Goal: Task Accomplishment & Management: Manage account settings

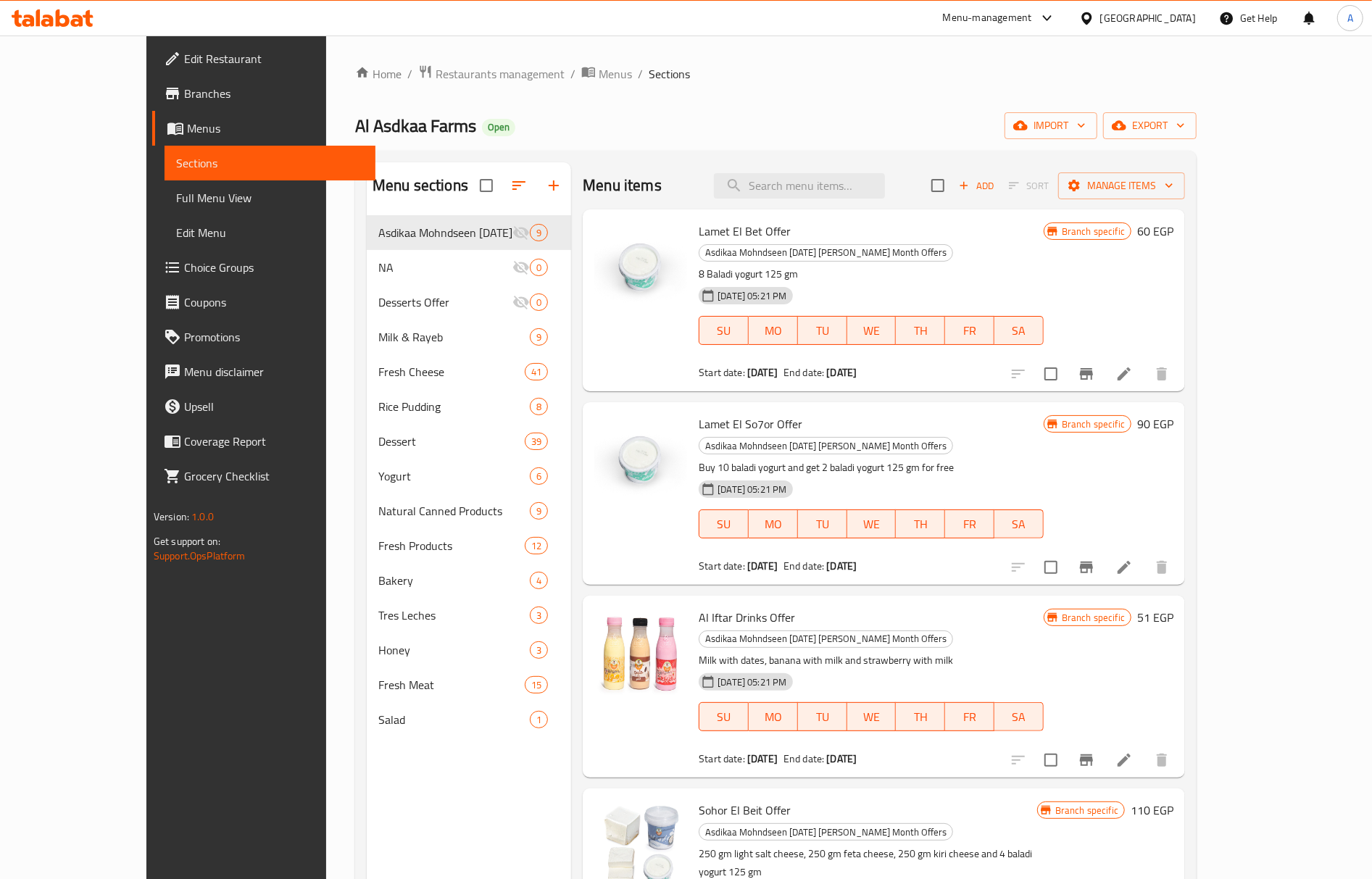
scroll to position [580, 0]
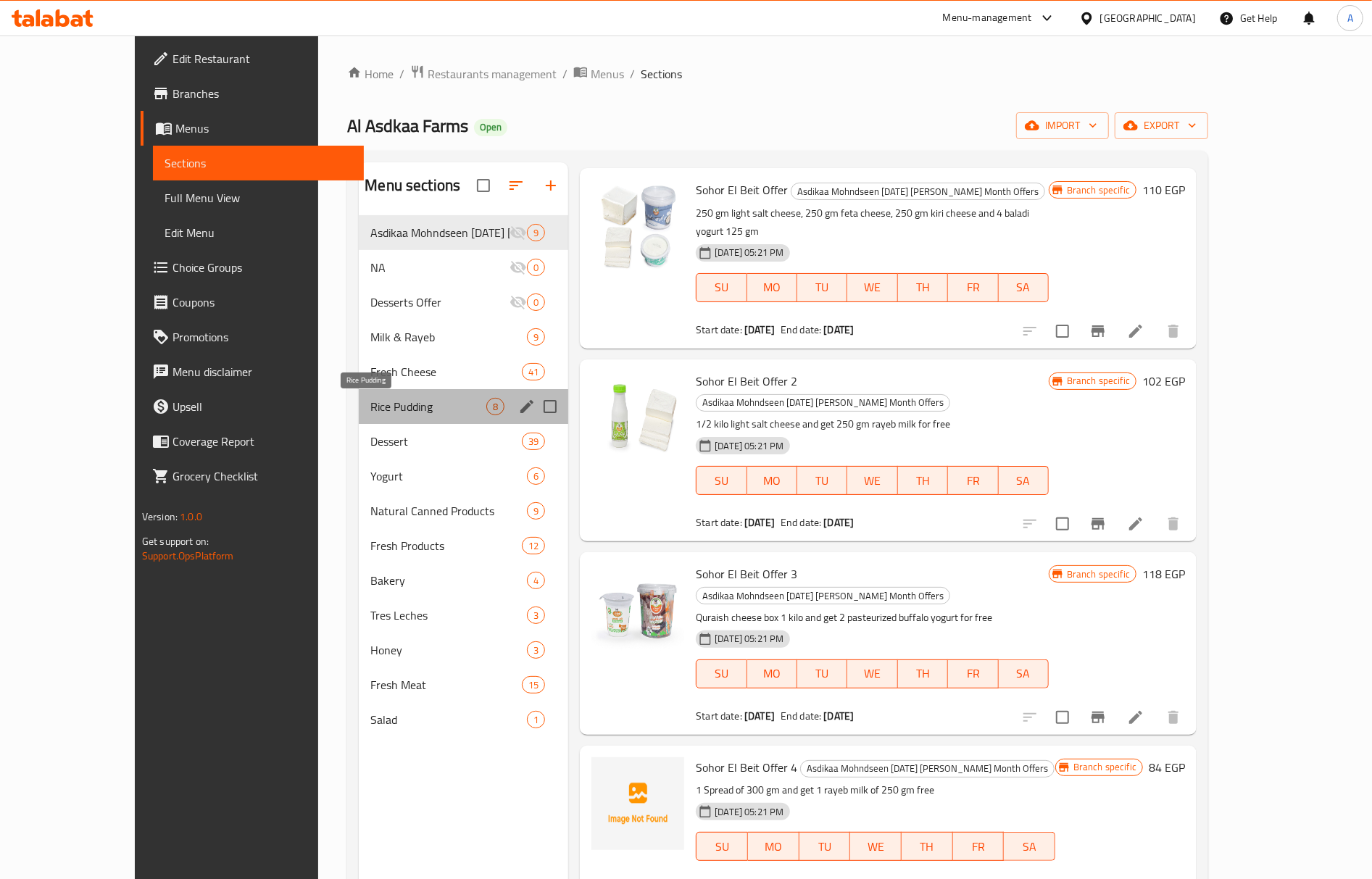
click at [371, 411] on span "Rice Pudding" at bounding box center [428, 407] width 116 height 17
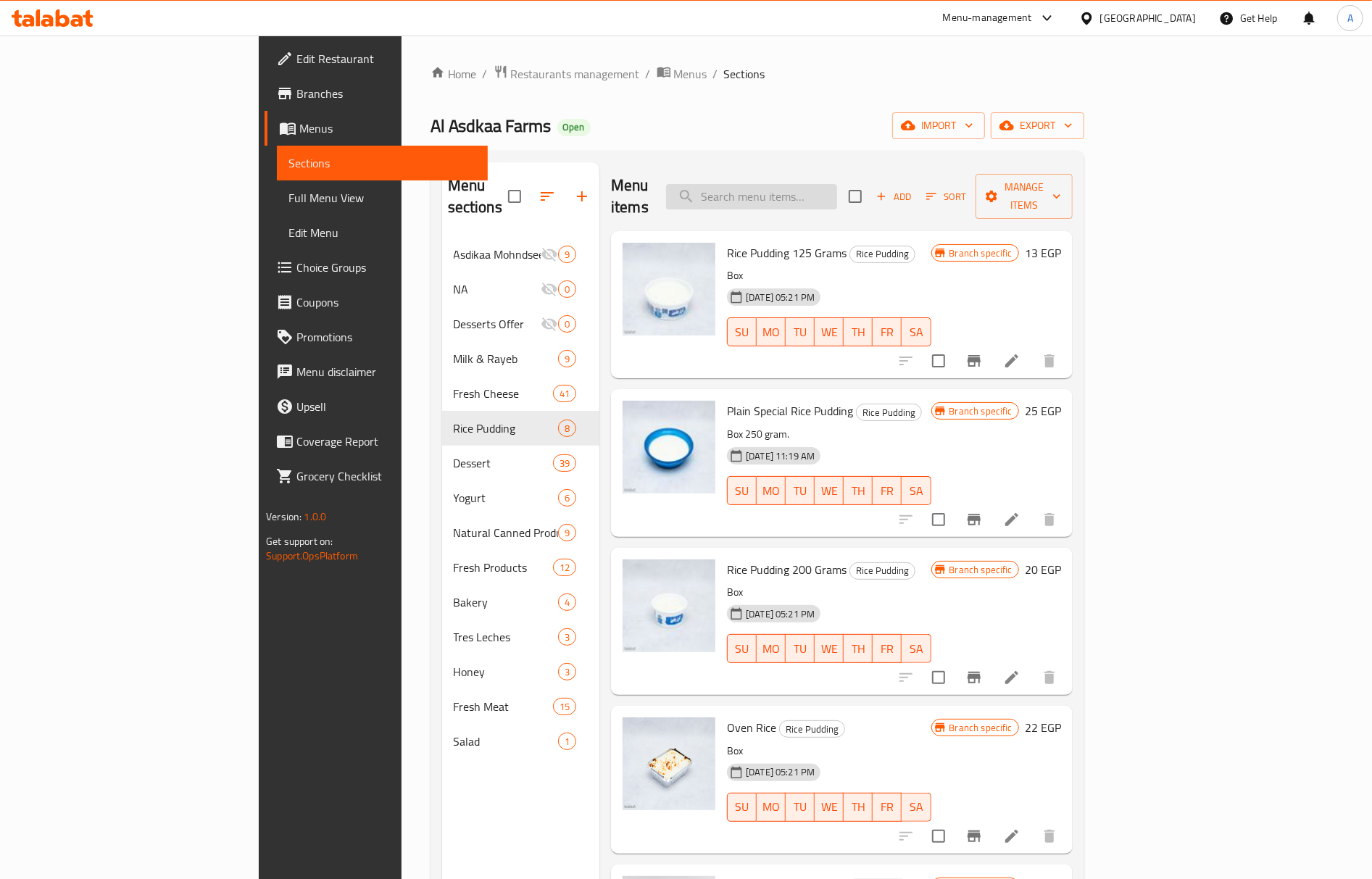
click at [837, 190] on input "search" at bounding box center [751, 196] width 171 height 25
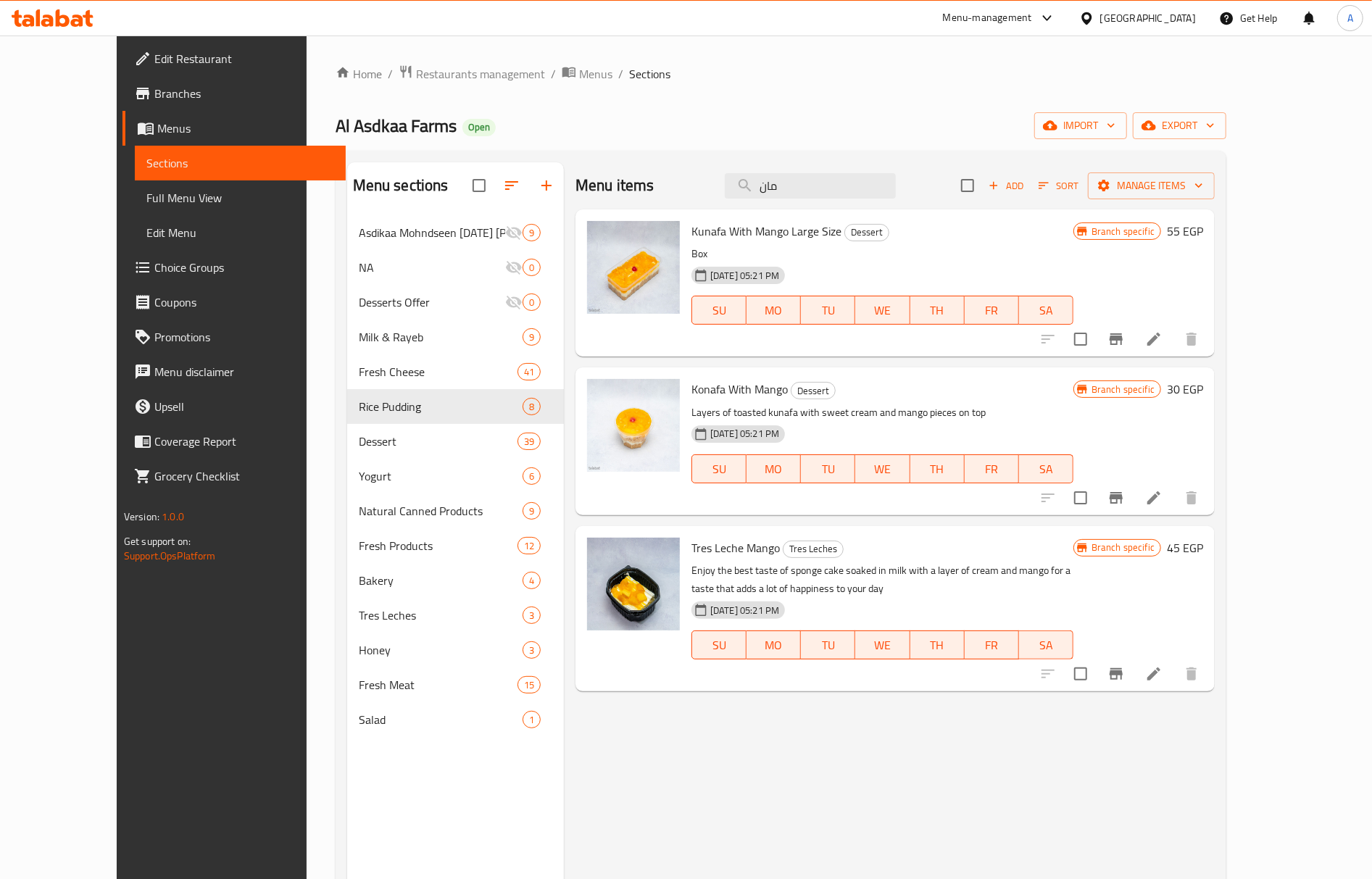
type input "مان"
click at [1181, 23] on div "Egypt" at bounding box center [1148, 18] width 95 height 16
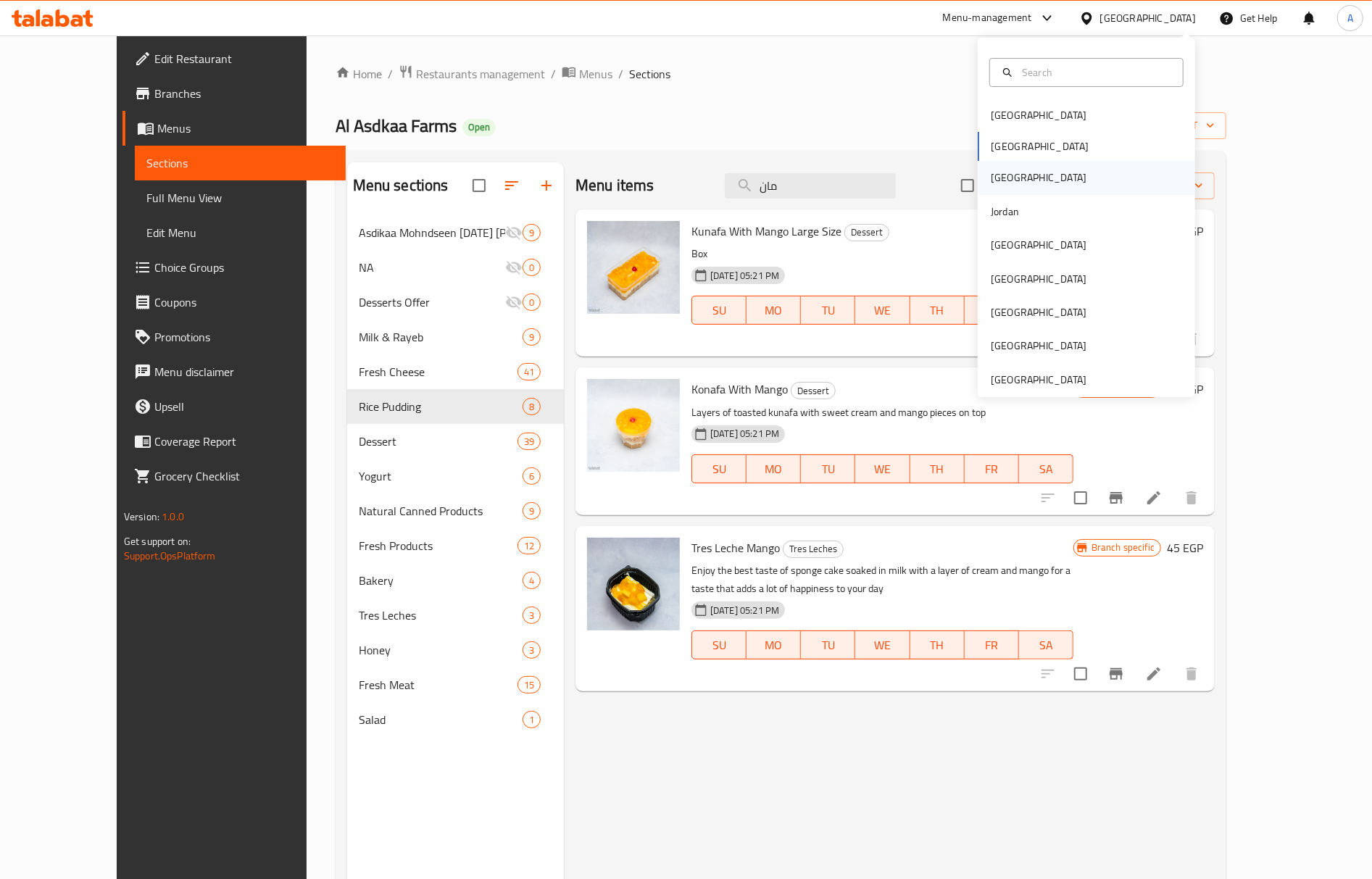
click at [1016, 177] on div "[GEOGRAPHIC_DATA]" at bounding box center [1086, 178] width 217 height 34
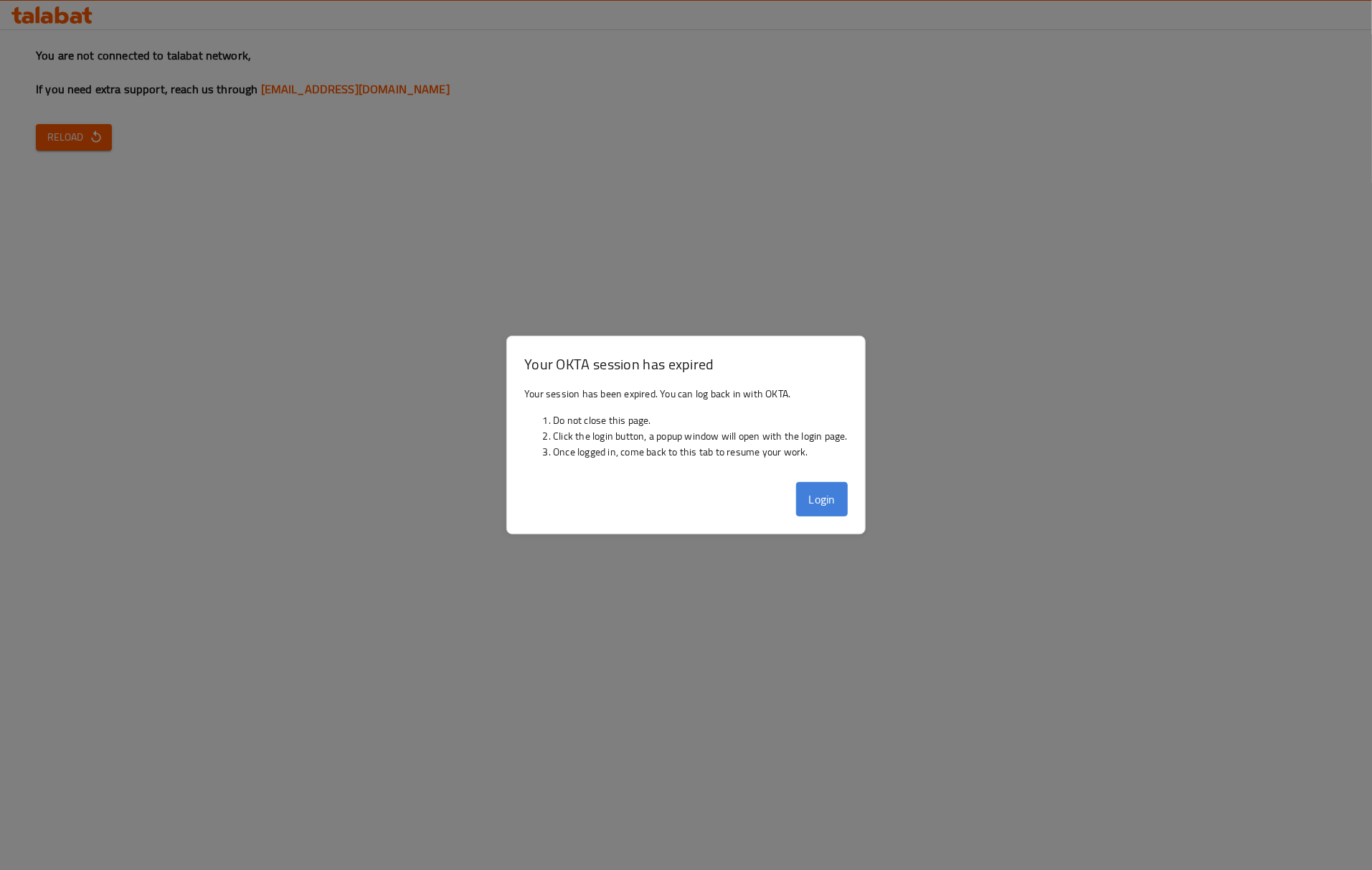
drag, startPoint x: 826, startPoint y: 494, endPoint x: 823, endPoint y: 501, distance: 7.6
click at [827, 495] on button "Login" at bounding box center [822, 499] width 52 height 34
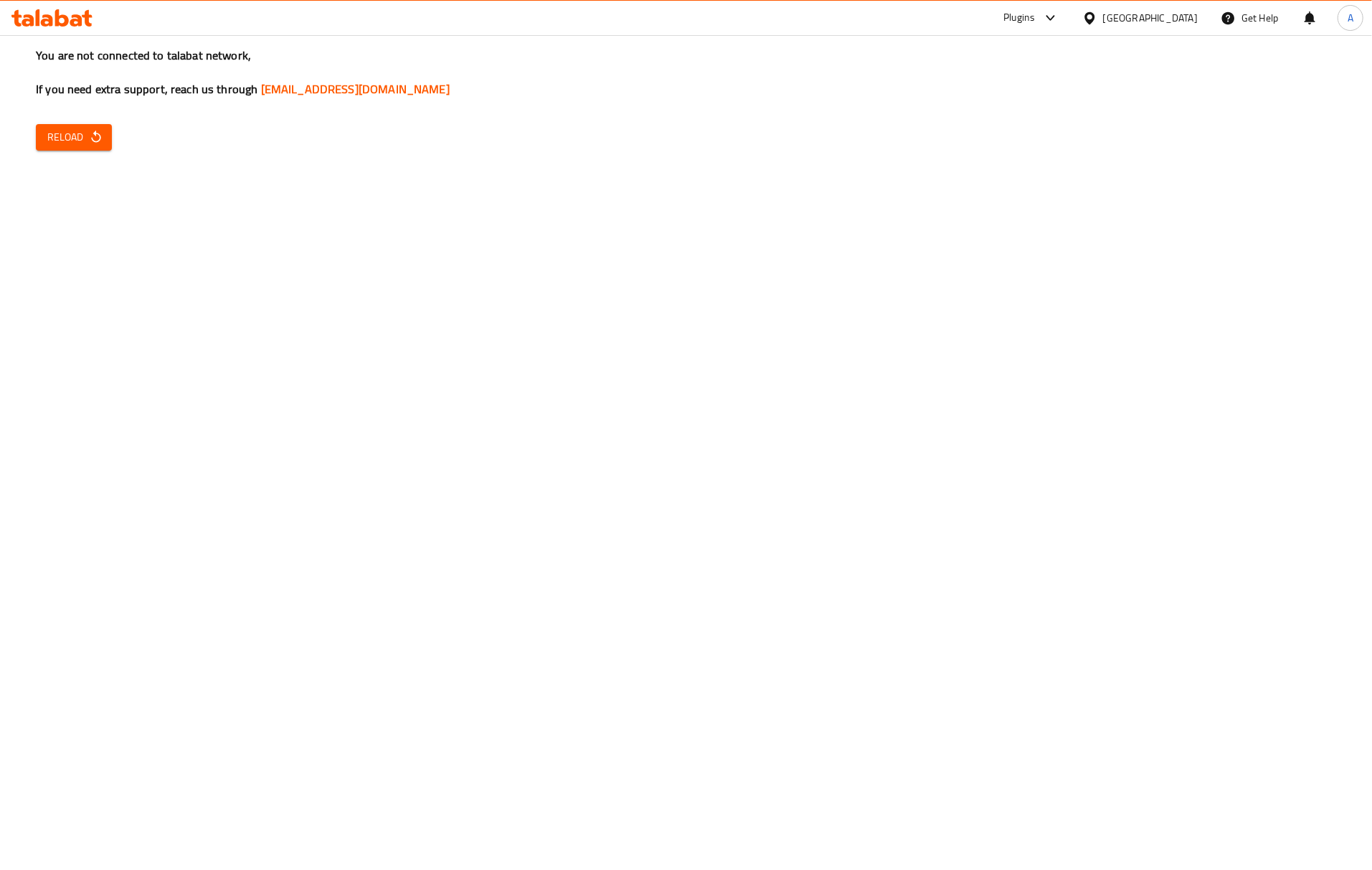
click at [978, 526] on div "You are not connected to talabat network, If you need extra support, reach us t…" at bounding box center [686, 435] width 1372 height 870
click at [95, 136] on icon "button" at bounding box center [96, 137] width 15 height 15
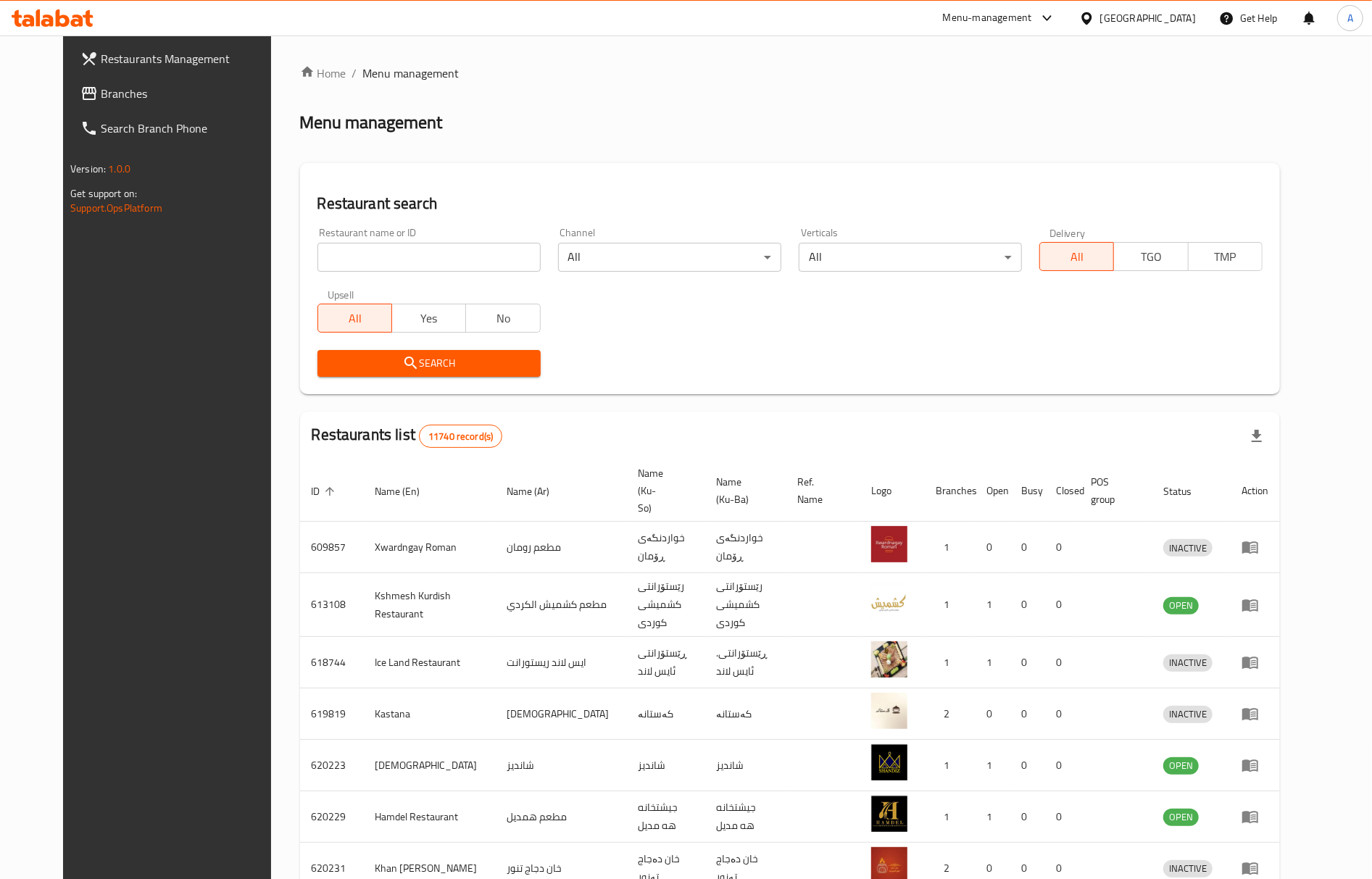
click at [101, 90] on span "Branches" at bounding box center [191, 93] width 180 height 17
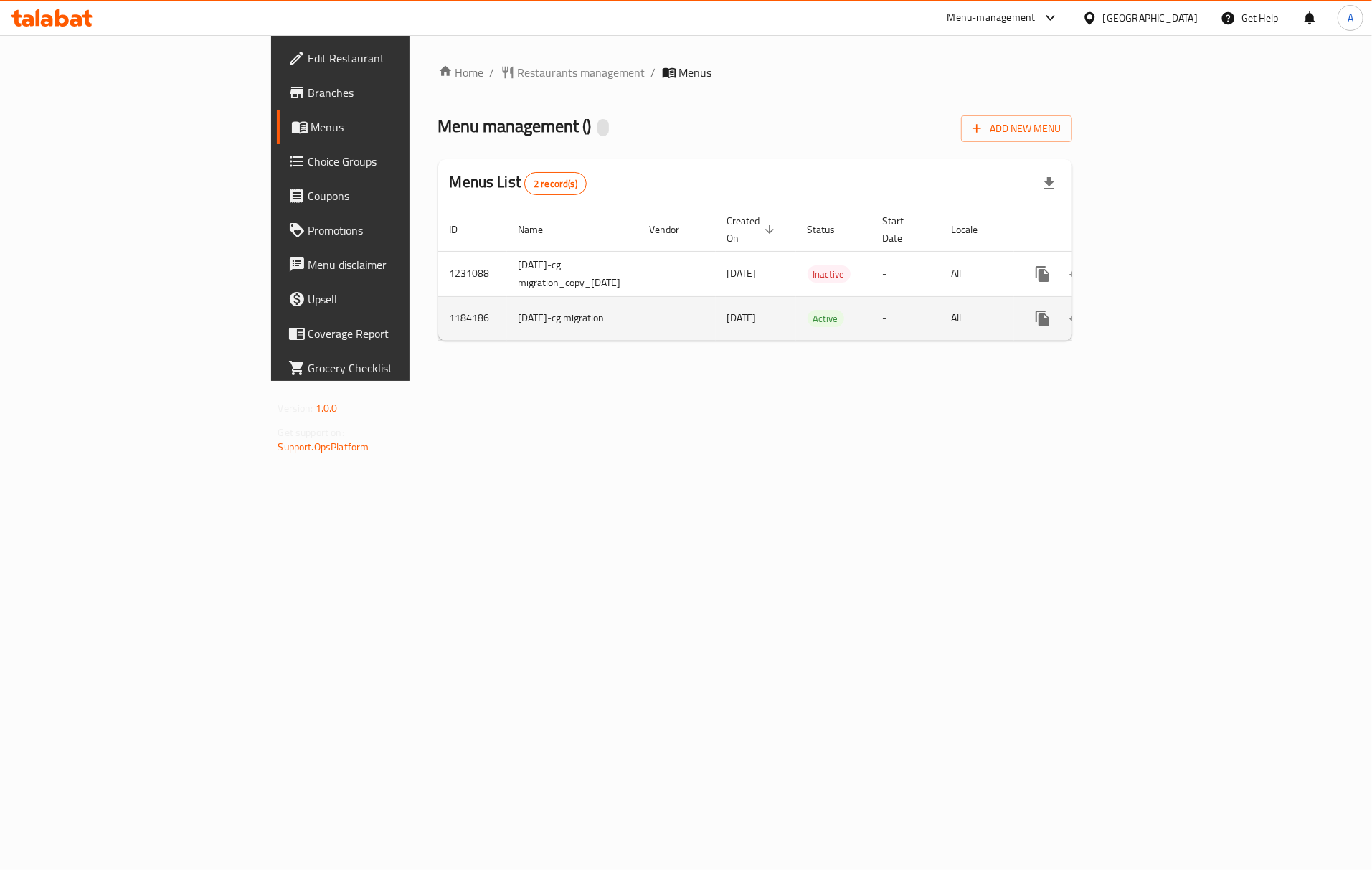
click at [1164, 301] on link "enhanced table" at bounding box center [1146, 318] width 34 height 34
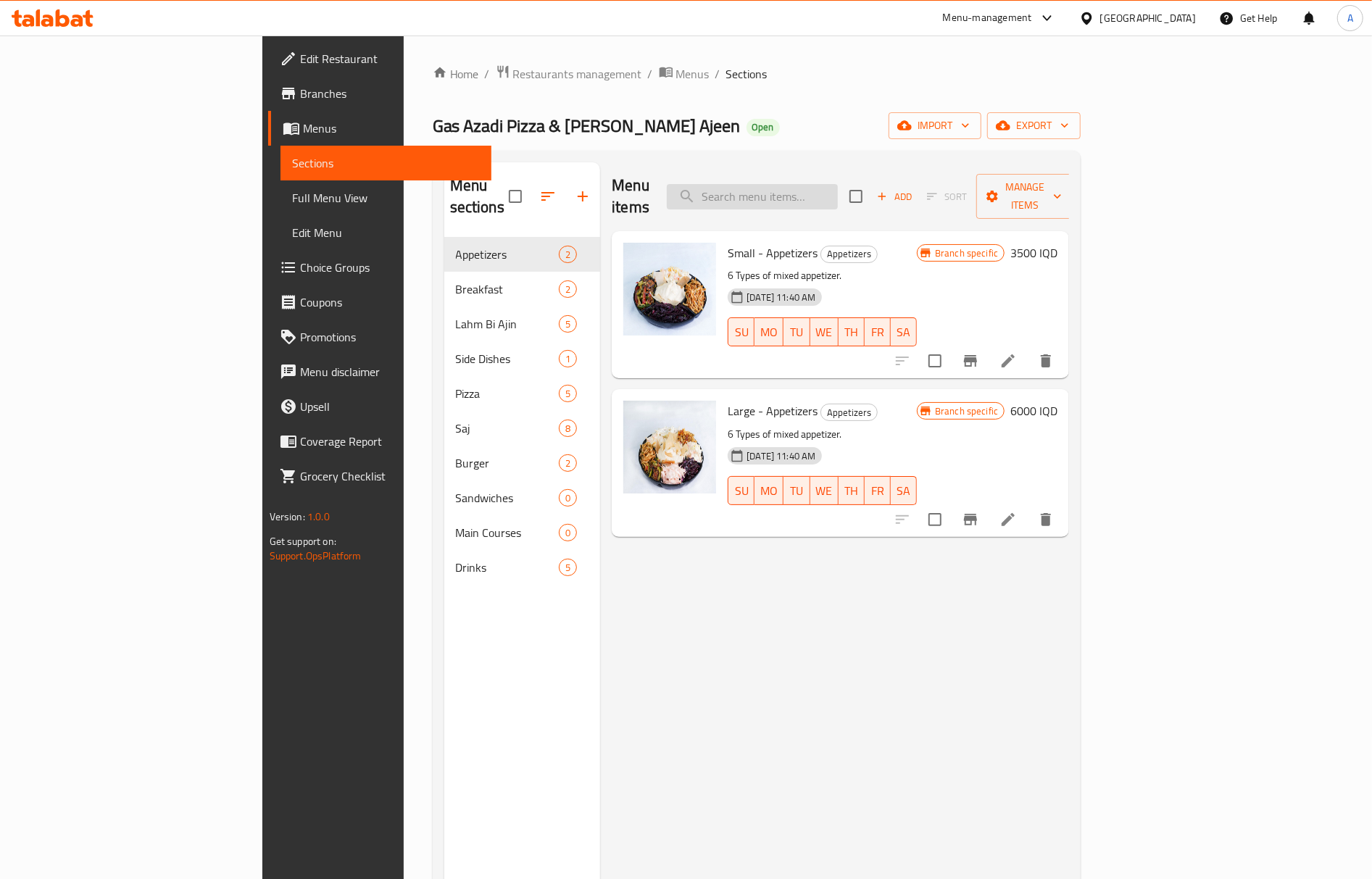
click at [838, 188] on input "search" at bounding box center [752, 196] width 171 height 25
paste input "Saj Kebab"
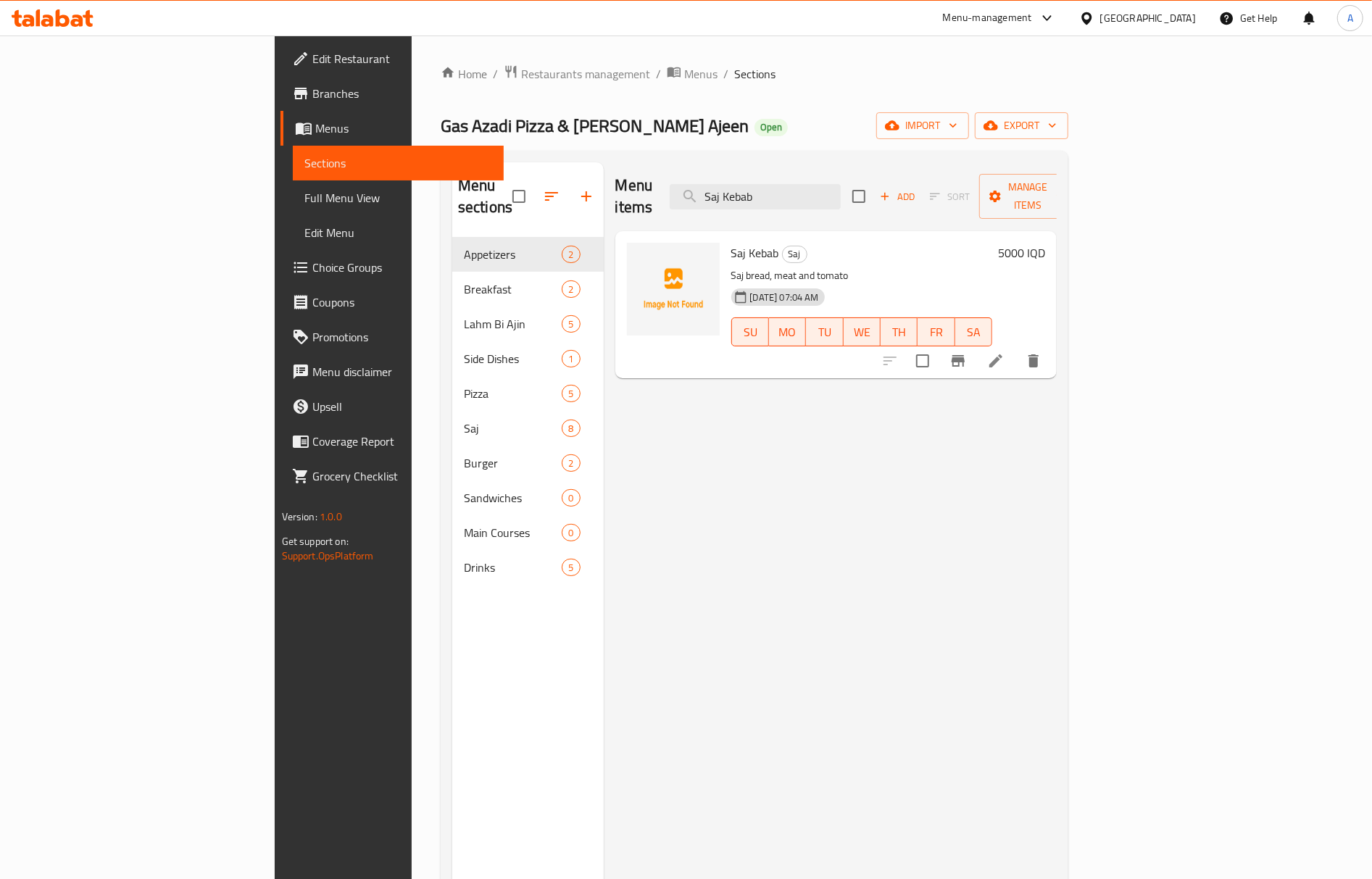
type input "Saj Kebab"
click at [521, 67] on span "Restaurants management" at bounding box center [586, 74] width 129 height 17
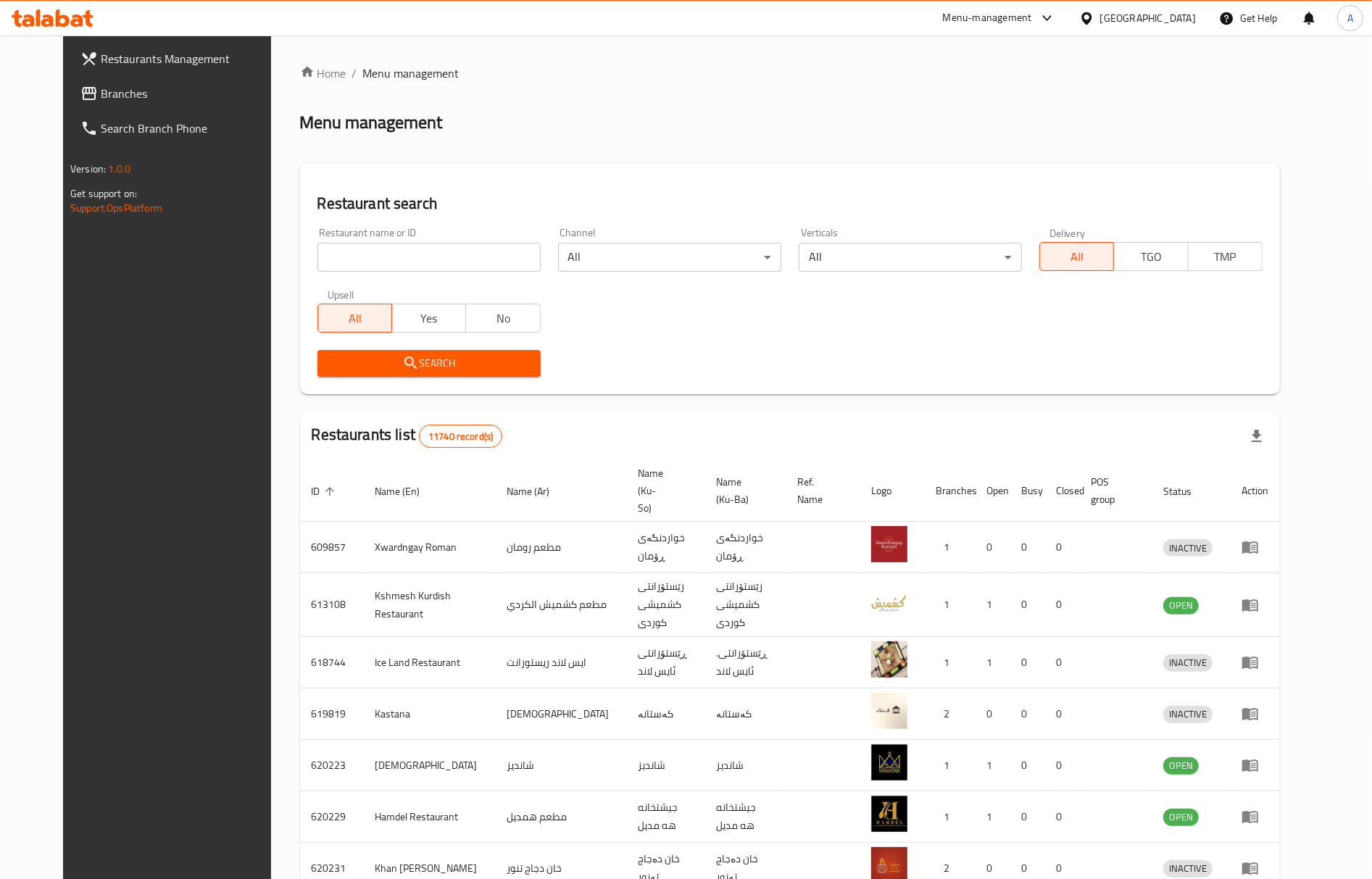
click at [348, 249] on input "search" at bounding box center [429, 257] width 224 height 29
paste input "705955"
type input "705955"
click at [361, 354] on span "Search" at bounding box center [429, 363] width 200 height 18
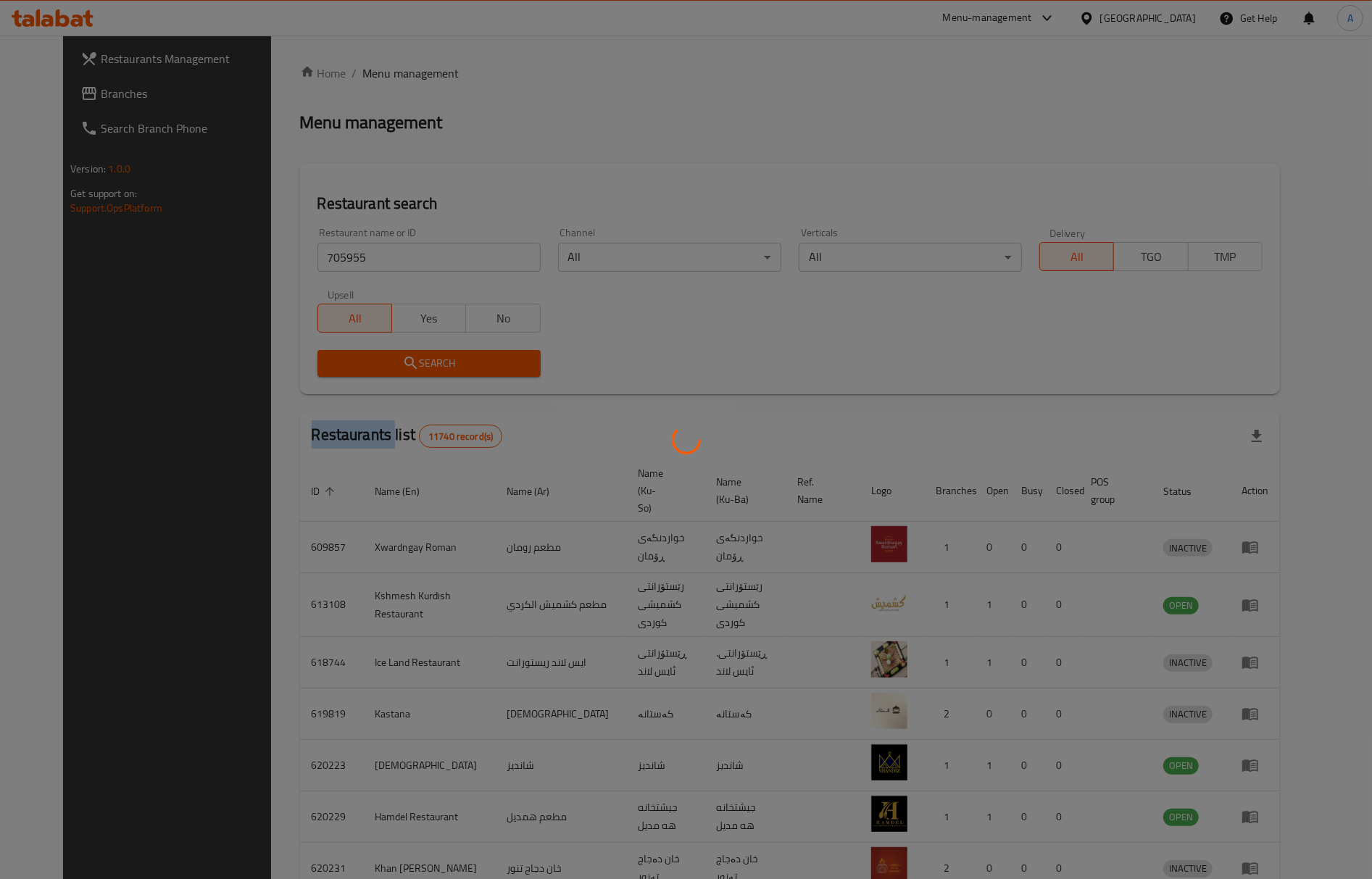
click at [361, 353] on div at bounding box center [686, 440] width 1372 height 879
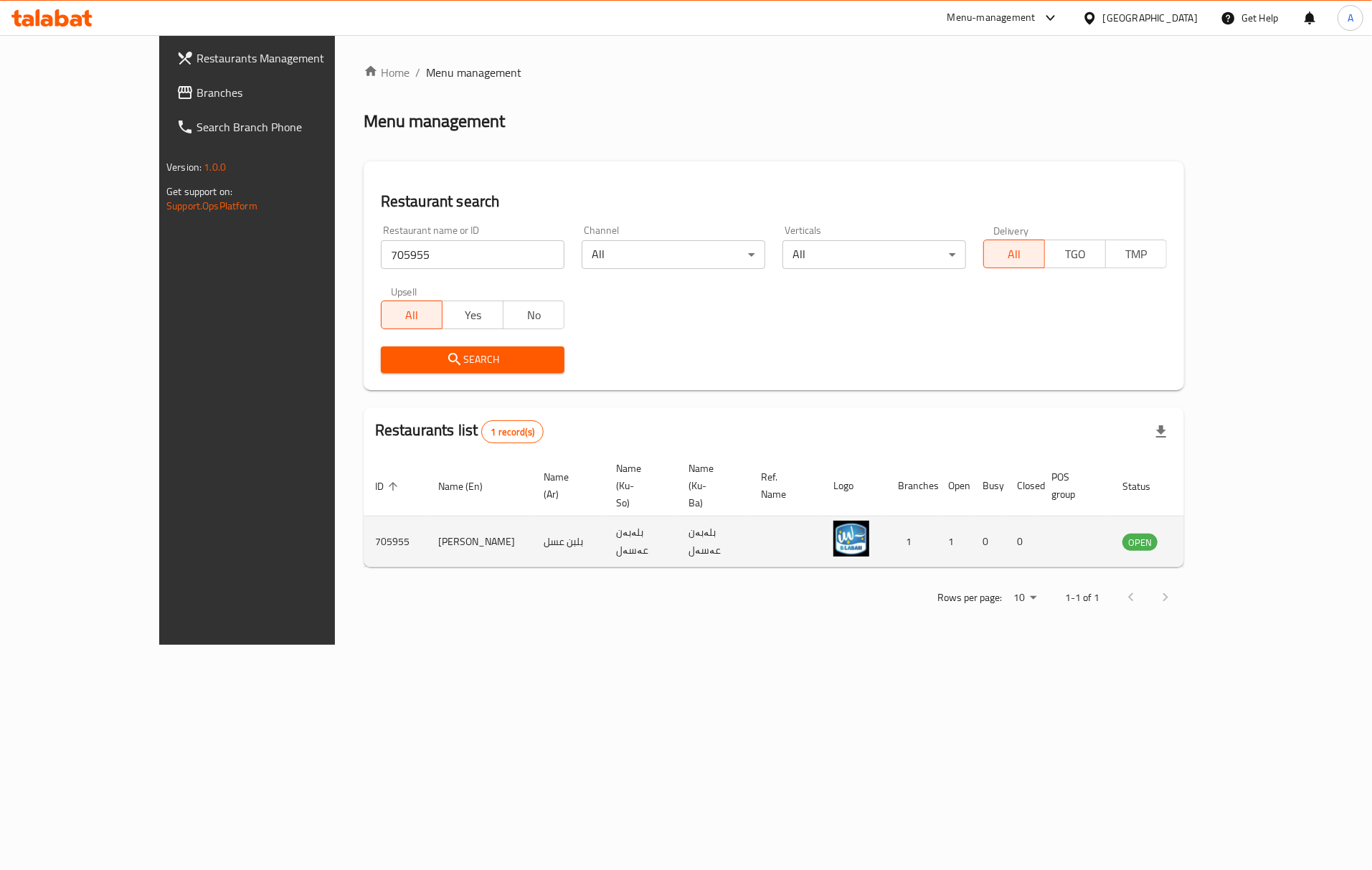
click at [1236, 516] on td "enhanced table" at bounding box center [1211, 542] width 50 height 51
click at [1215, 533] on icon "enhanced table" at bounding box center [1206, 542] width 17 height 17
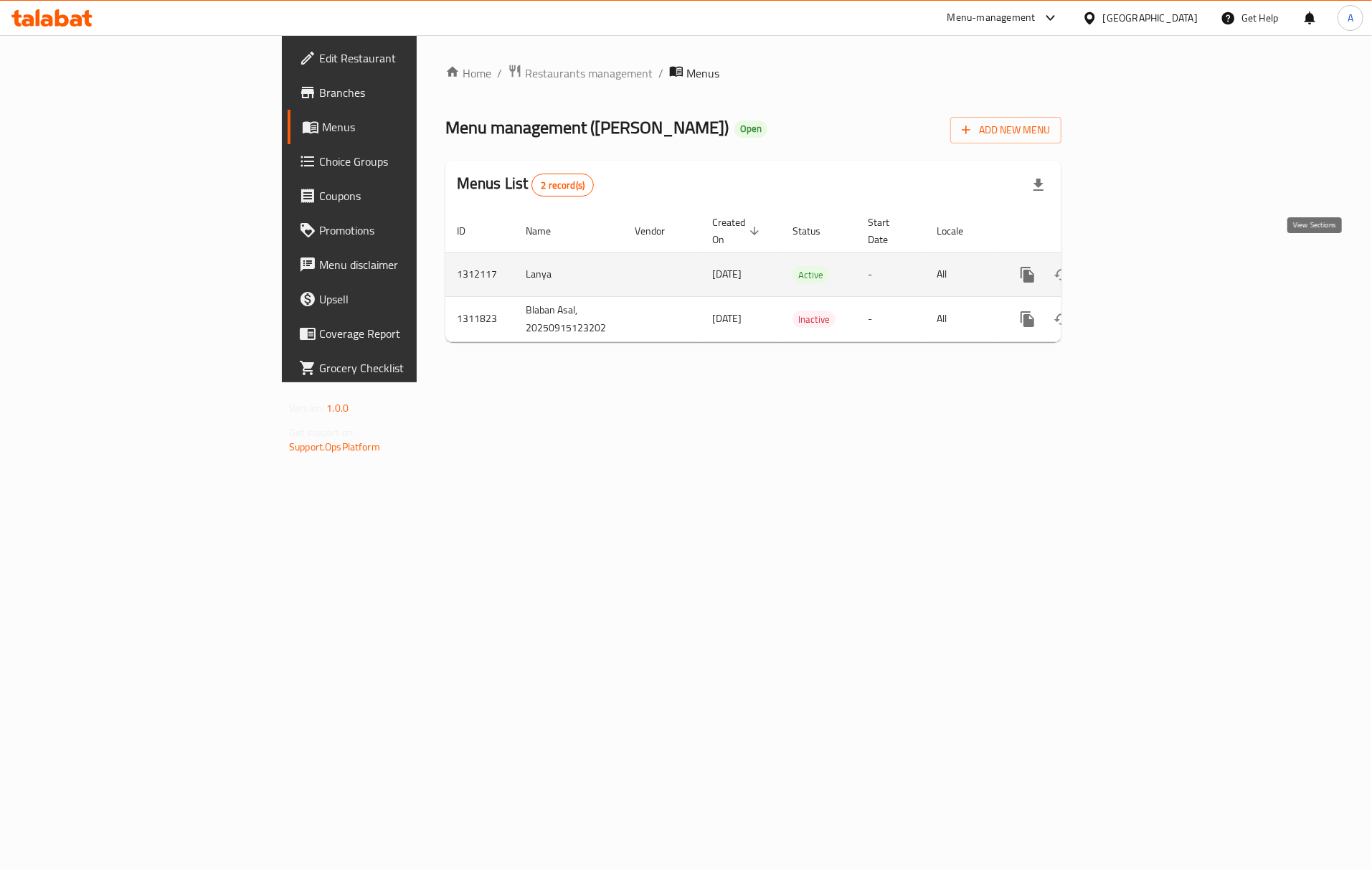
click at [1138, 269] on icon "enhanced table" at bounding box center [1131, 275] width 13 height 13
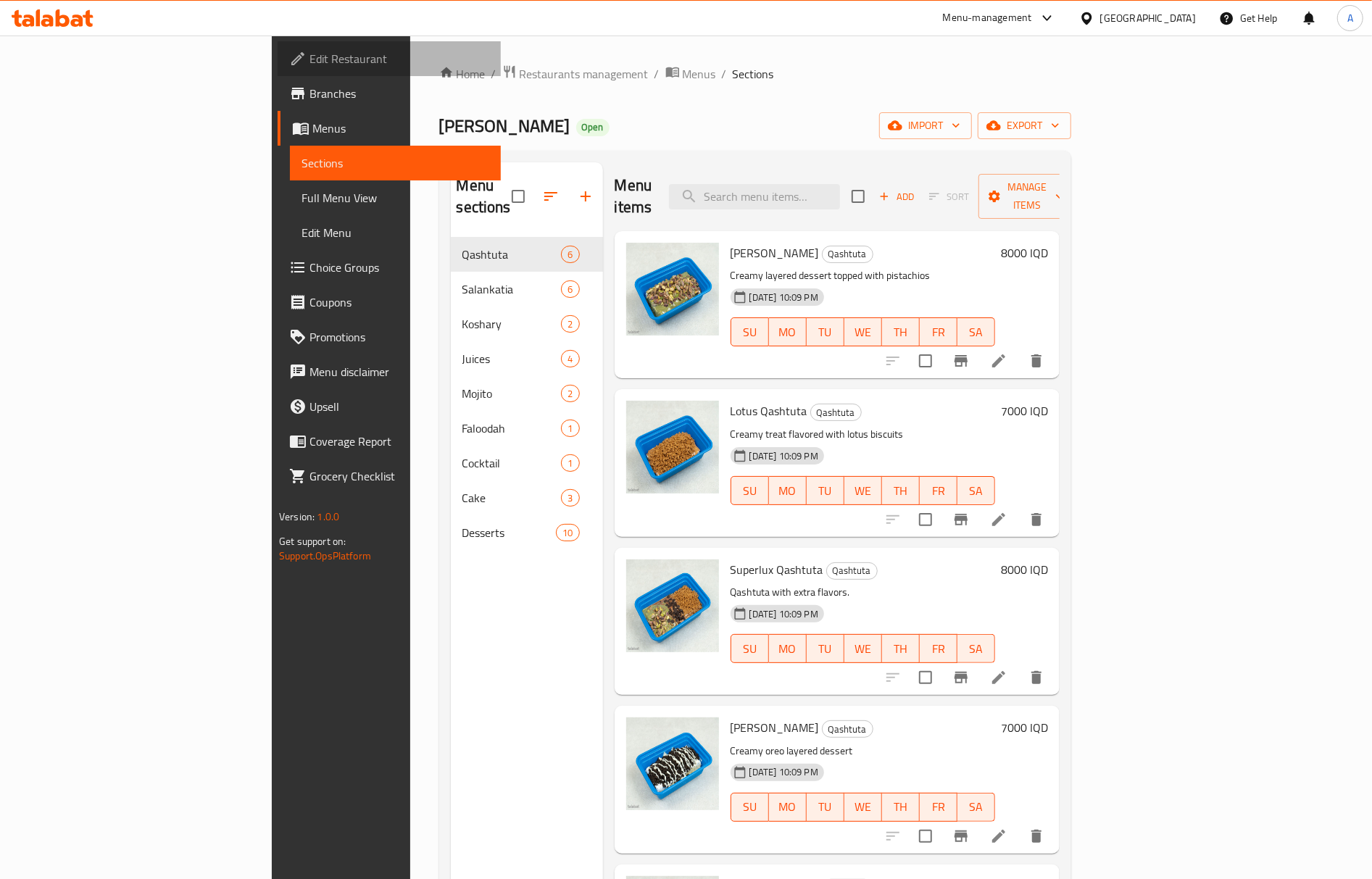
click at [310, 54] on span "Edit Restaurant" at bounding box center [399, 59] width 180 height 17
